Goal: Transaction & Acquisition: Purchase product/service

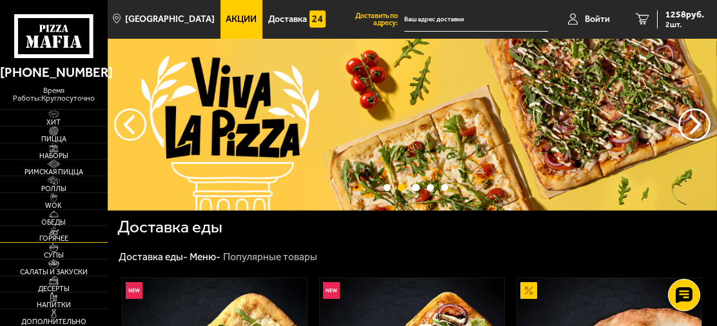
click at [57, 237] on span "Горячее" at bounding box center [54, 238] width 108 height 7
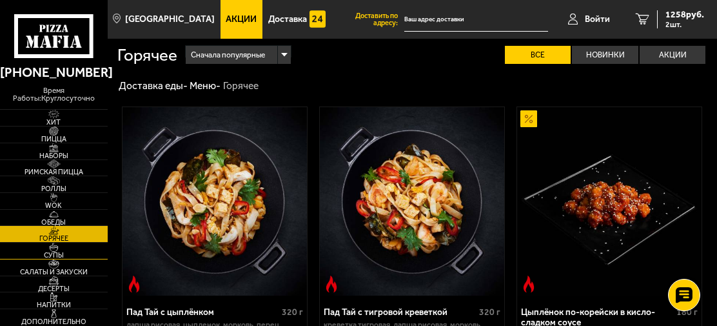
click at [52, 252] on span "Супы" at bounding box center [54, 255] width 108 height 7
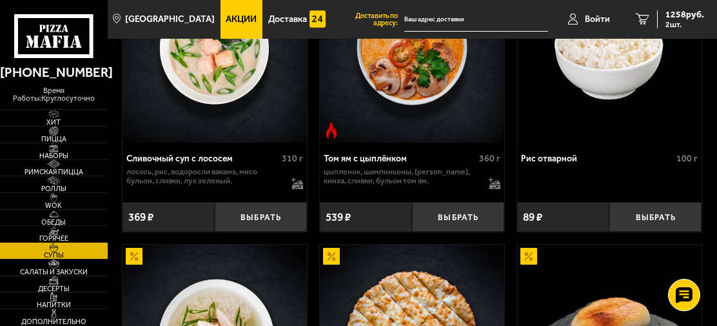
scroll to position [516, 0]
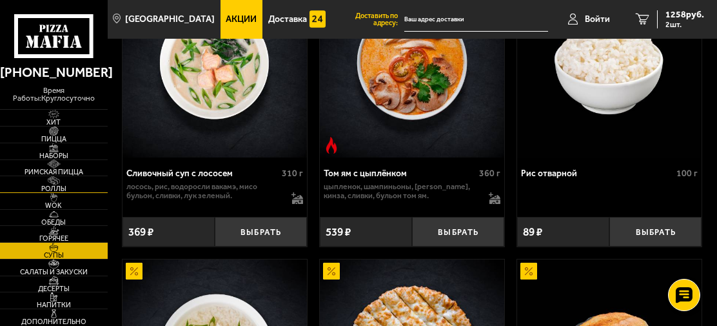
click at [65, 183] on img at bounding box center [53, 180] width 28 height 9
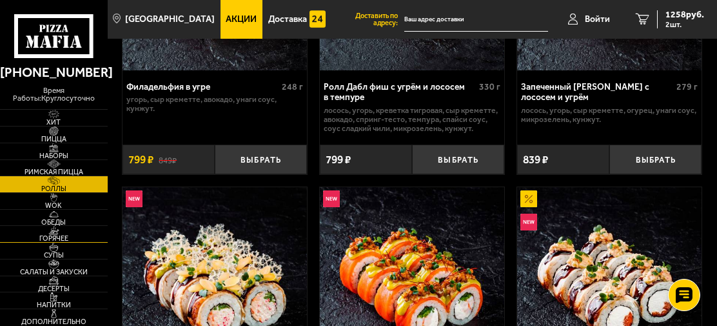
scroll to position [839, 0]
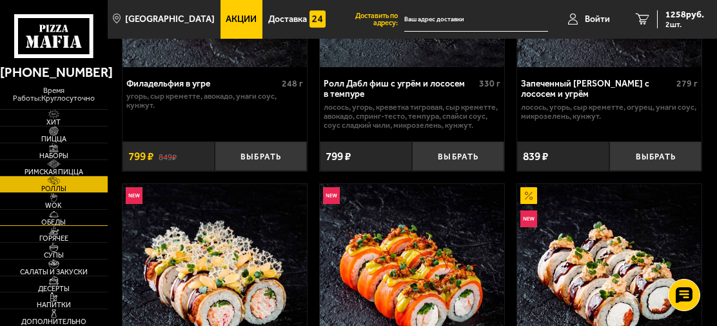
click at [54, 217] on link "Обеды" at bounding box center [54, 218] width 108 height 16
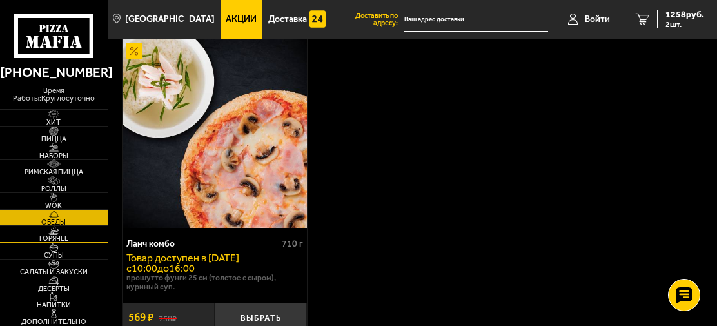
scroll to position [387, 0]
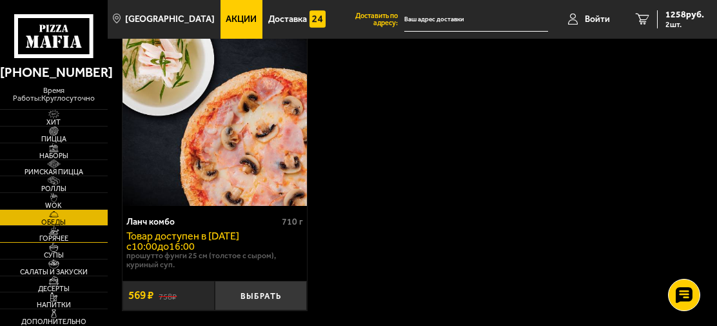
click at [76, 237] on span "Горячее" at bounding box center [54, 238] width 108 height 7
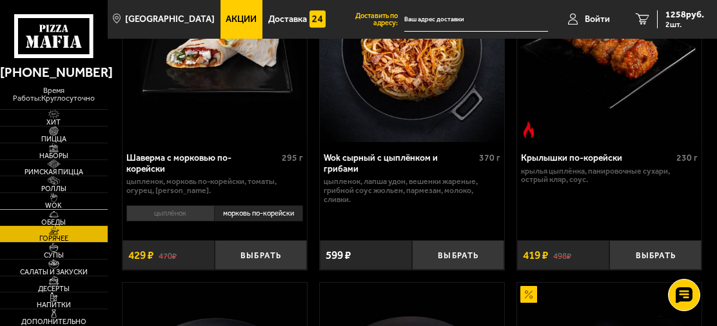
scroll to position [516, 0]
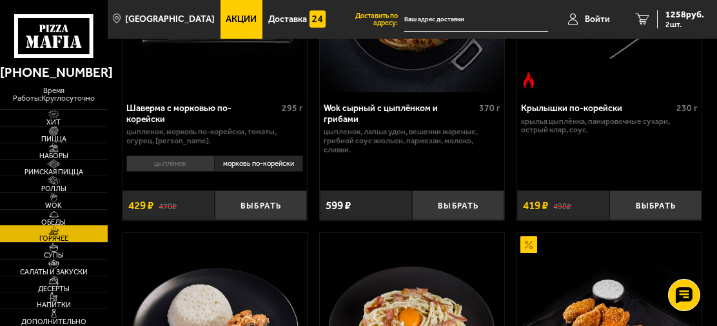
click at [59, 214] on img at bounding box center [53, 214] width 28 height 9
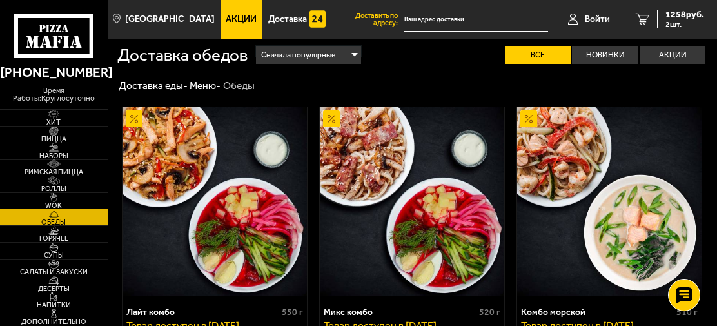
click at [59, 199] on img at bounding box center [53, 197] width 28 height 9
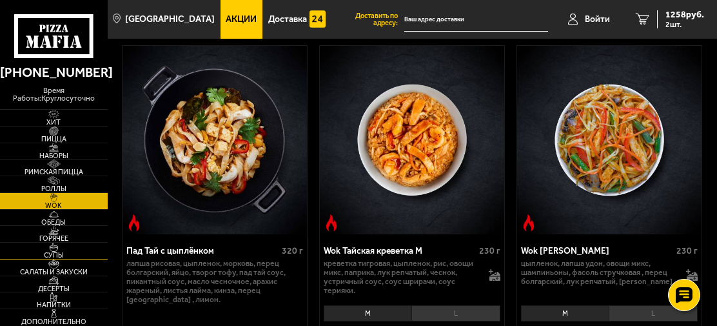
scroll to position [65, 0]
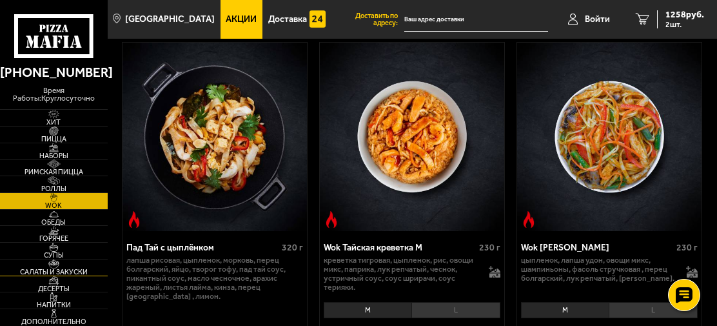
click at [57, 267] on img at bounding box center [53, 263] width 28 height 9
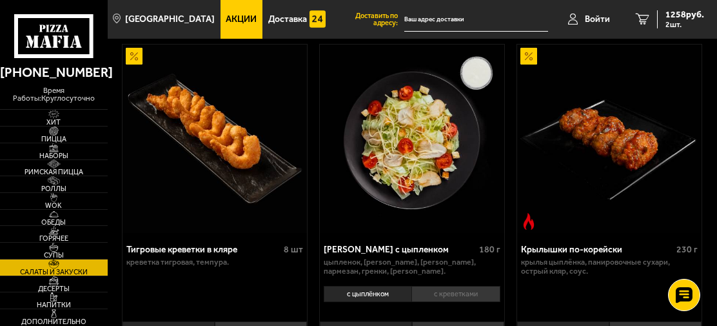
scroll to position [65, 0]
